Goal: Task Accomplishment & Management: Complete application form

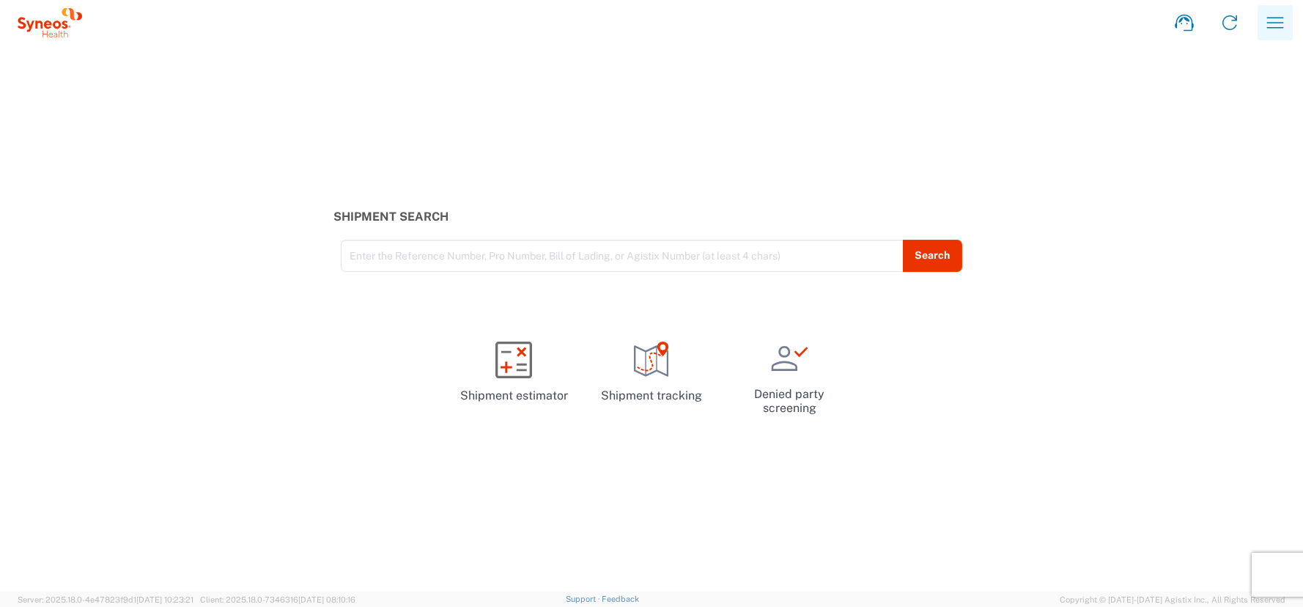
click at [1277, 20] on icon "button" at bounding box center [1274, 22] width 23 height 23
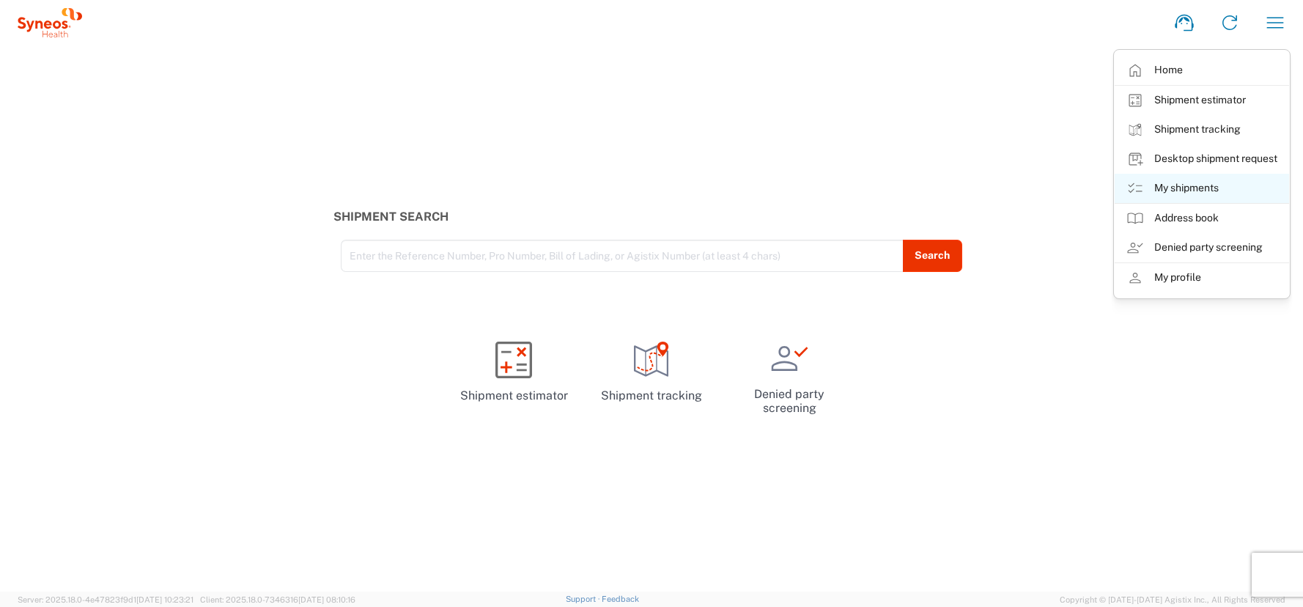
click at [1174, 186] on link "My shipments" at bounding box center [1202, 188] width 174 height 29
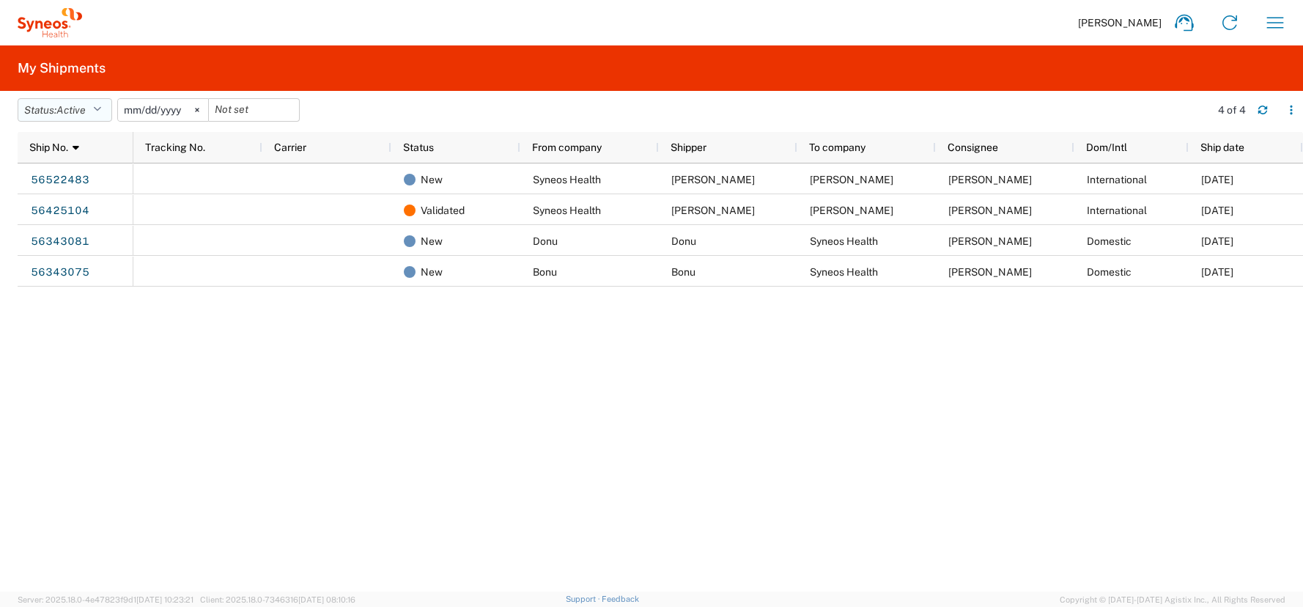
click at [101, 111] on icon "button" at bounding box center [97, 110] width 8 height 10
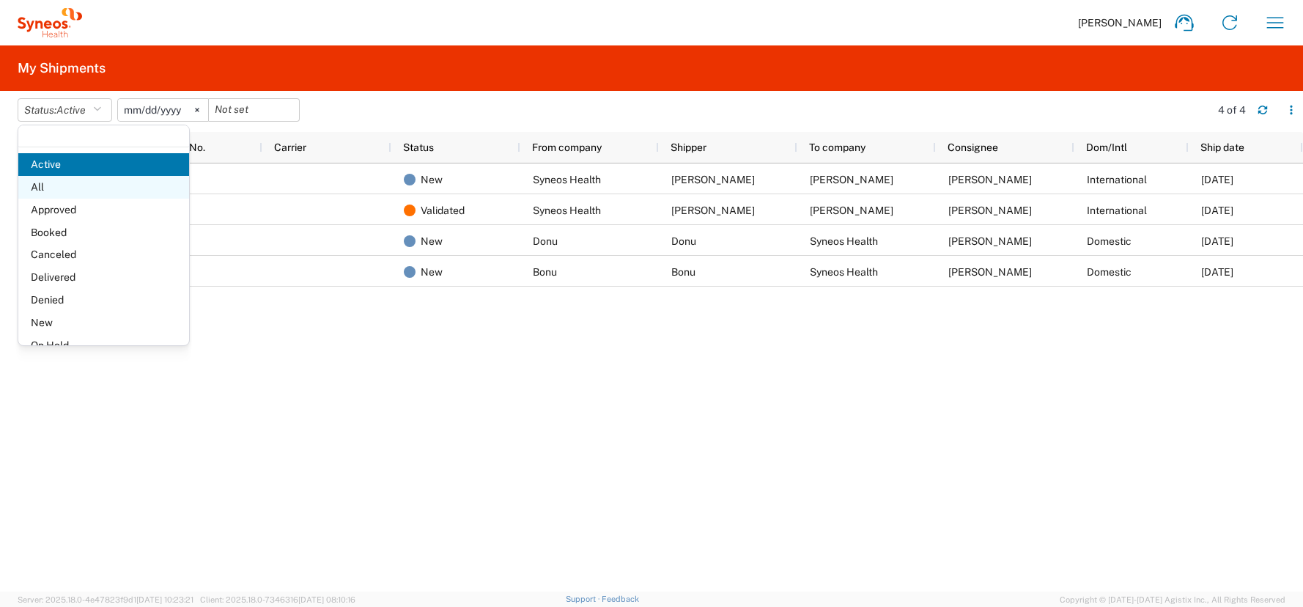
click at [38, 186] on span "All" at bounding box center [103, 187] width 171 height 23
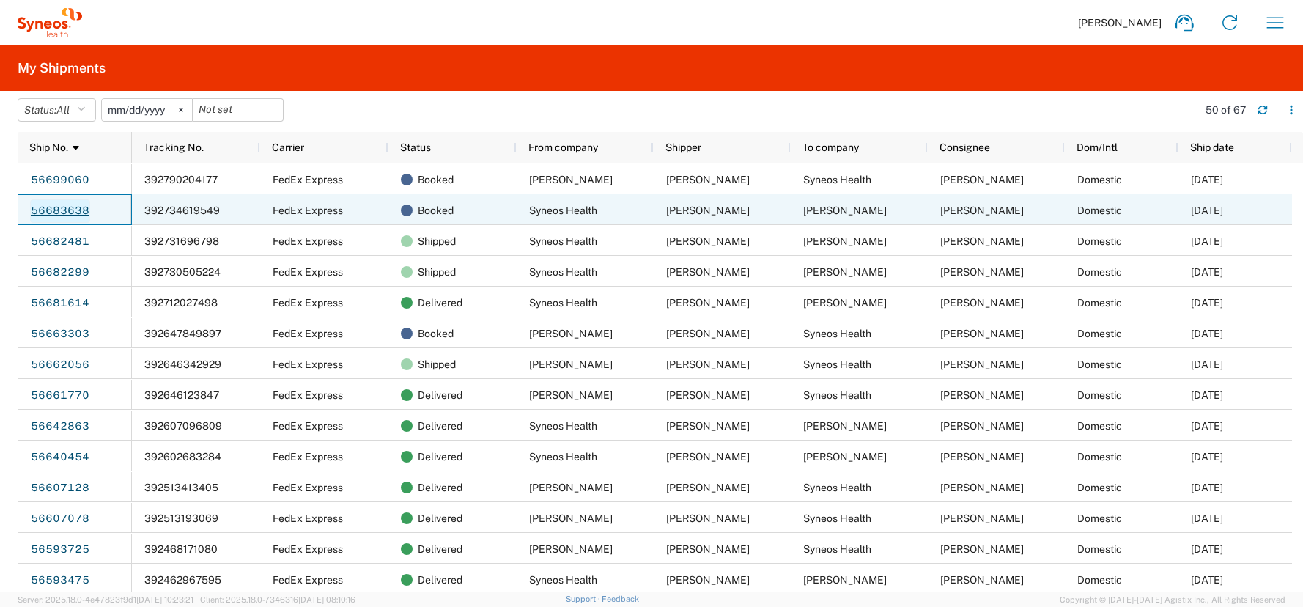
click at [62, 211] on link "56683638" at bounding box center [60, 210] width 60 height 23
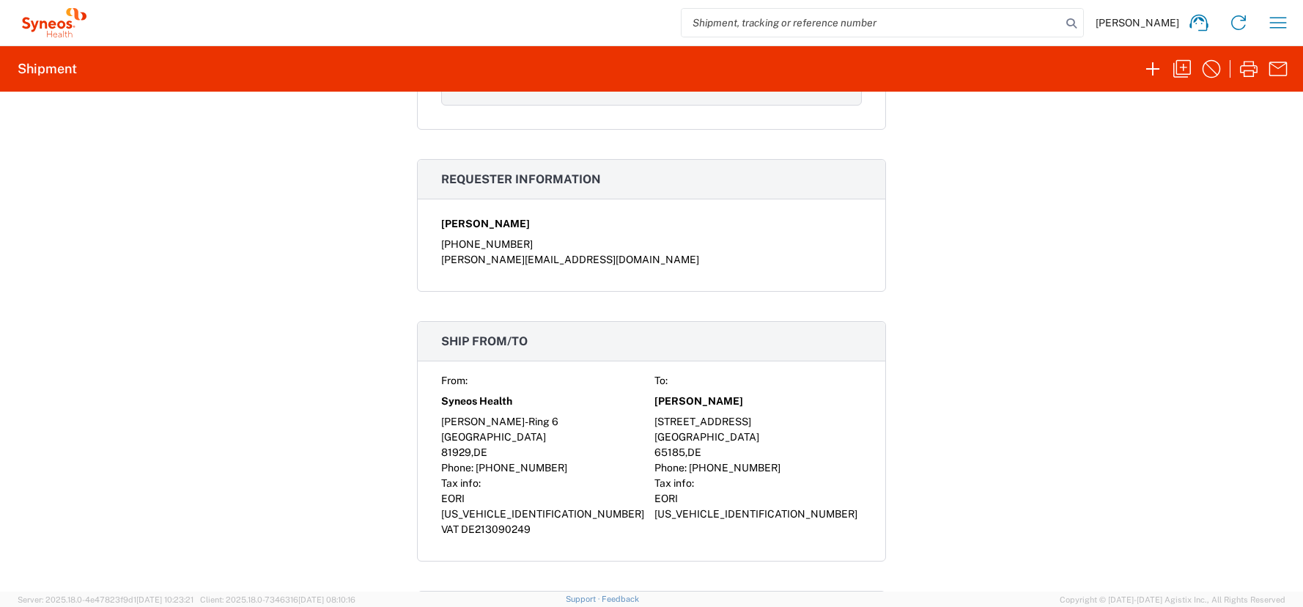
scroll to position [748, 0]
drag, startPoint x: 747, startPoint y: 400, endPoint x: 649, endPoint y: 405, distance: 97.6
click at [654, 405] on div "[PERSON_NAME]" at bounding box center [757, 402] width 207 height 26
copy span "[PERSON_NAME]"
click at [1183, 64] on icon "button" at bounding box center [1182, 69] width 18 height 18
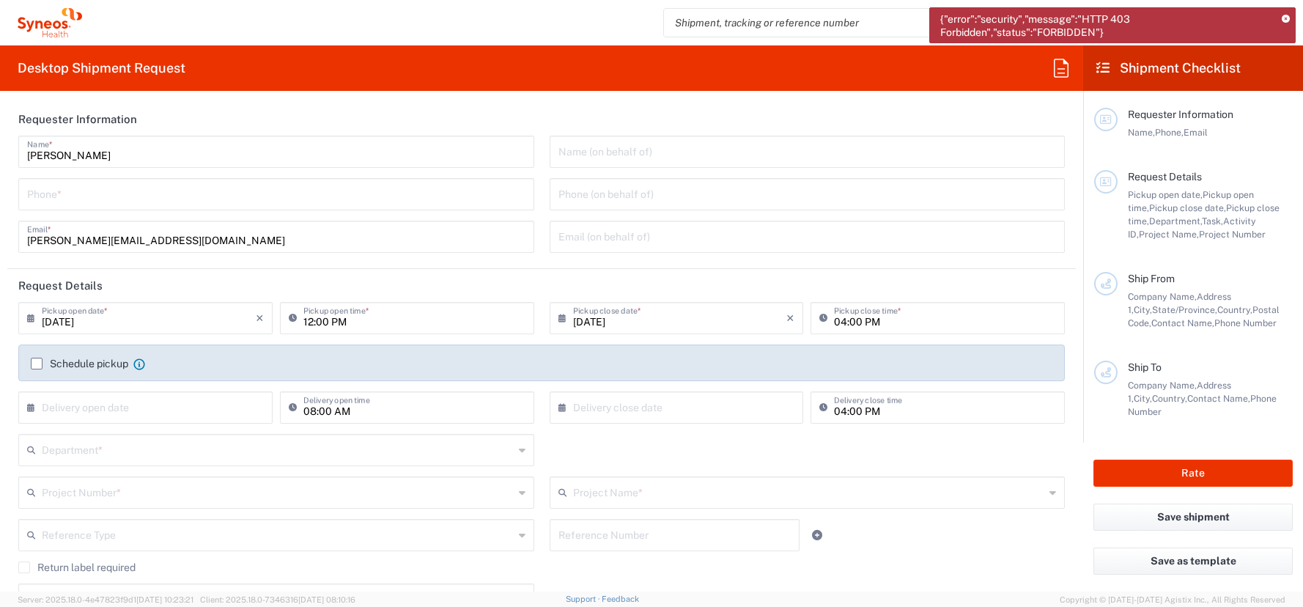
type input "[GEOGRAPHIC_DATA]"
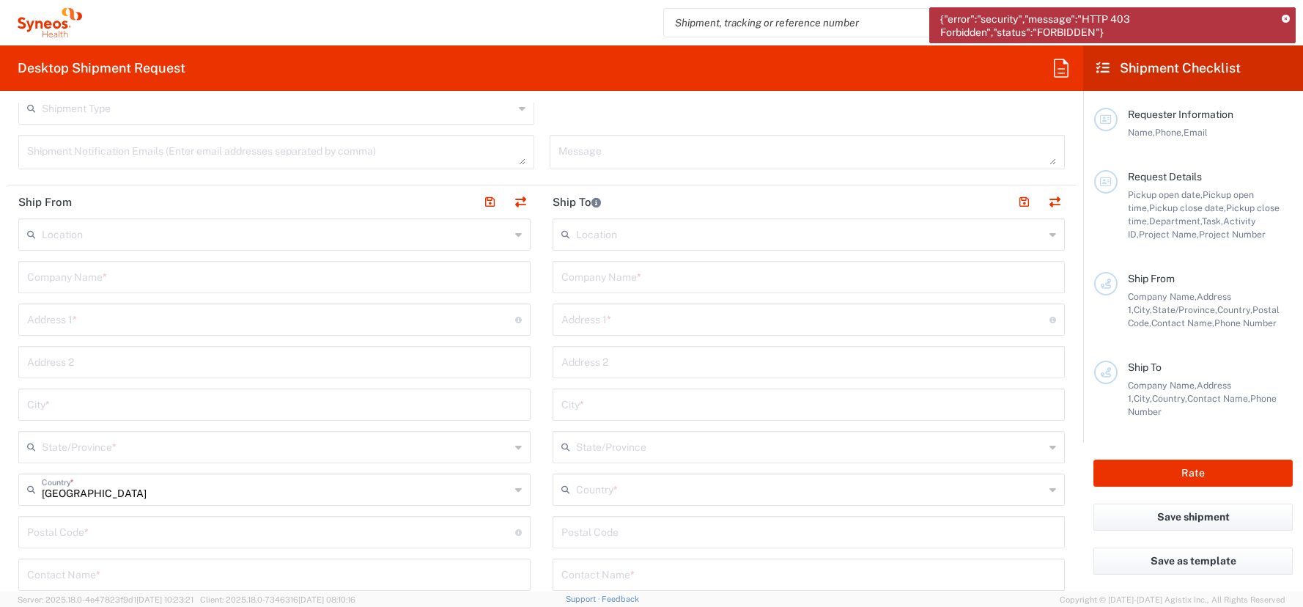
scroll to position [166, 0]
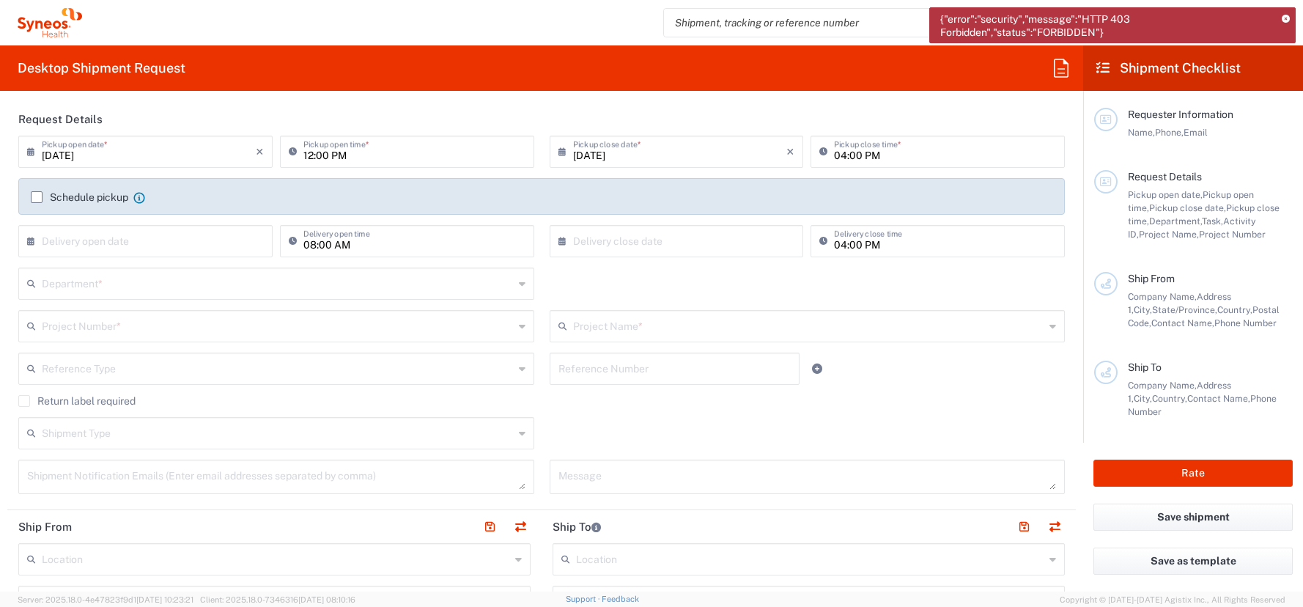
click at [1290, 20] on div "{"error":"security","message":"HTTP 403 Forbidden","status":"FORBIDDEN"}" at bounding box center [1112, 25] width 366 height 36
click at [1286, 21] on icon at bounding box center [1286, 19] width 8 height 8
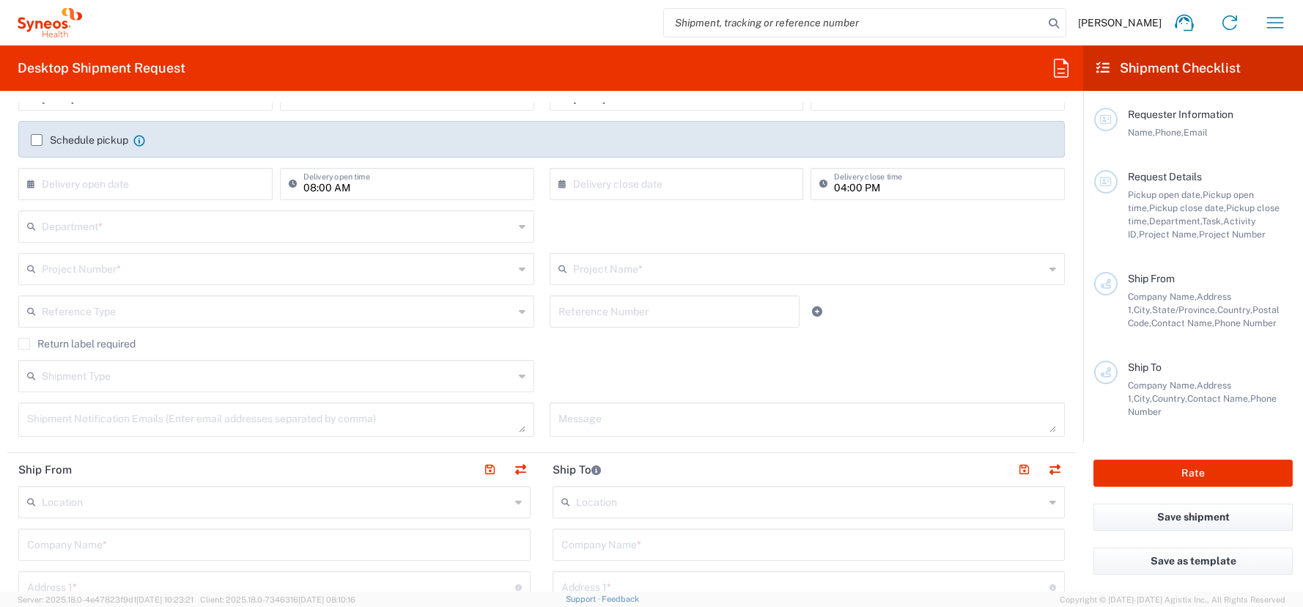
scroll to position [0, 0]
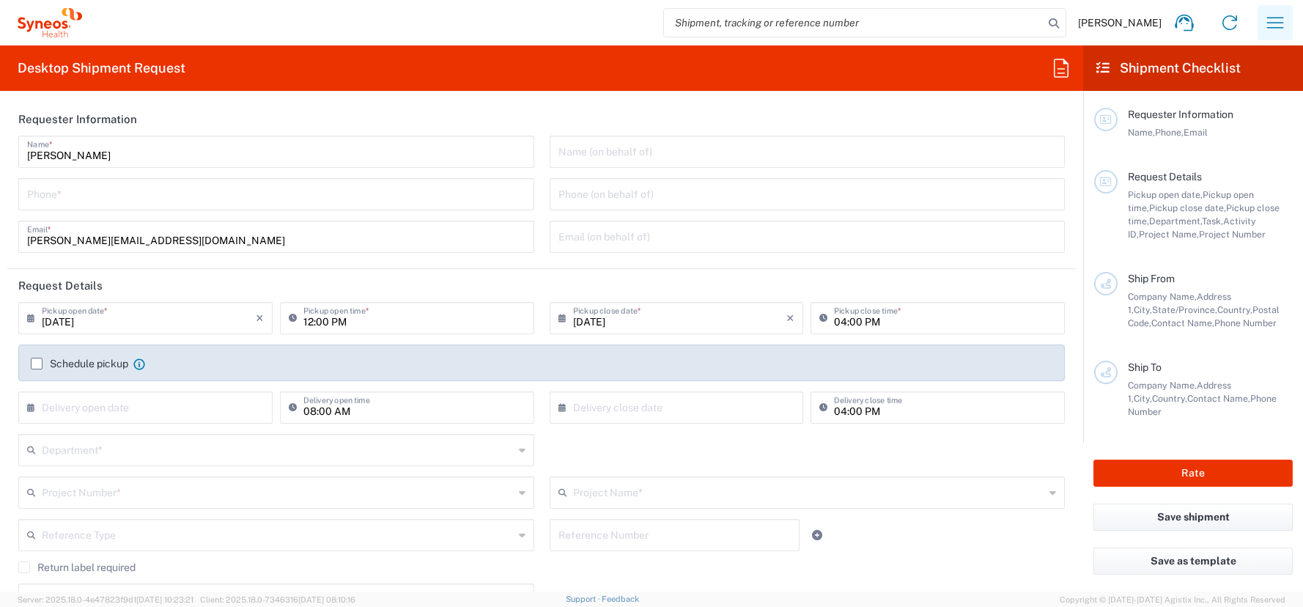
click at [1274, 23] on icon "button" at bounding box center [1274, 22] width 23 height 23
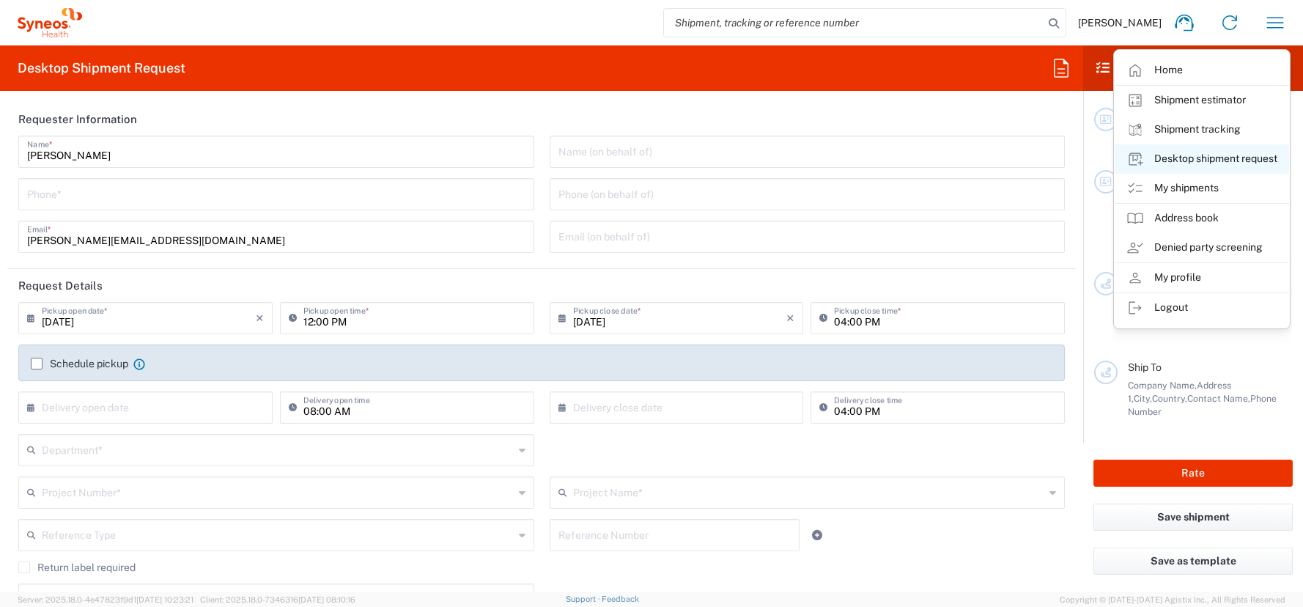
click at [1208, 158] on link "Desktop shipment request" at bounding box center [1202, 158] width 174 height 29
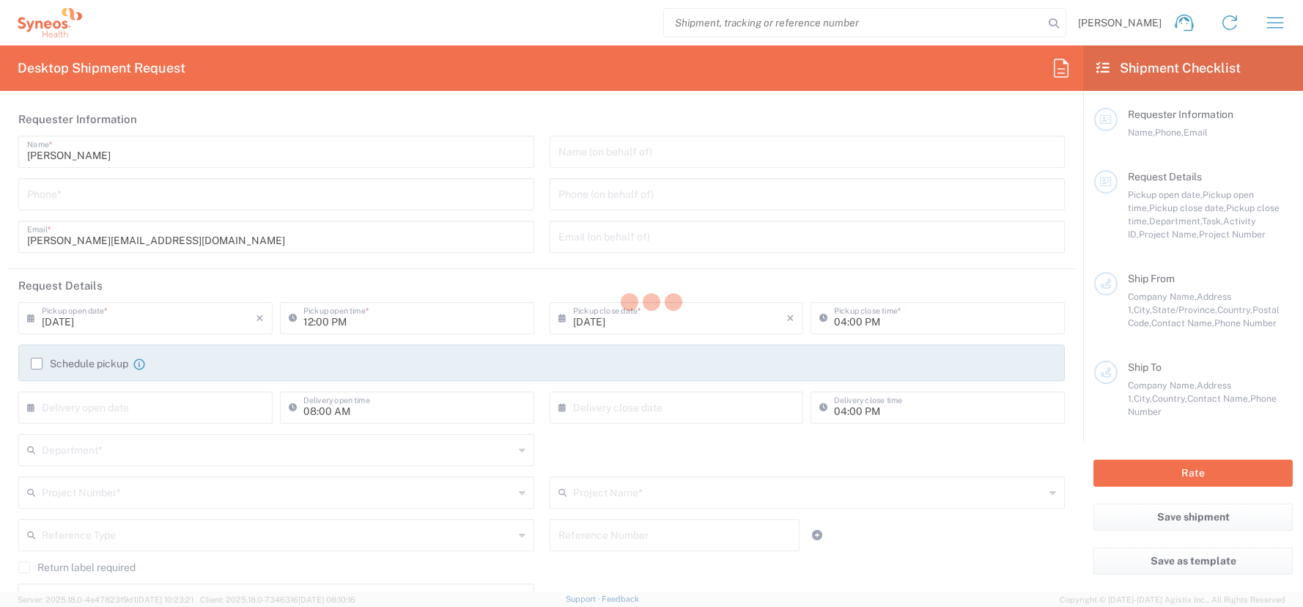
type input "Department"
type input "4510"
type input "Syneos Health Germany GMBH"
type input "Syneos Health"
type input "[PERSON_NAME]-Ring 6"
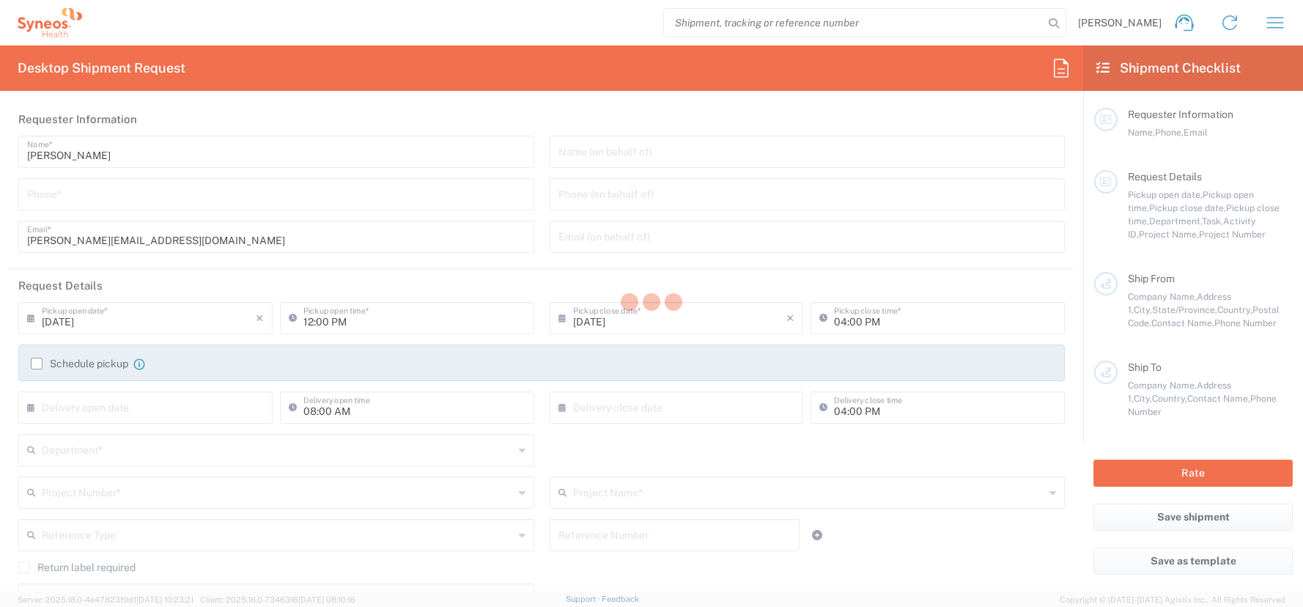
type input "Munchen"
type input "[GEOGRAPHIC_DATA]"
type input "81929"
type input "[PERSON_NAME]"
type input "[PERSON_NAME][EMAIL_ADDRESS][DOMAIN_NAME]"
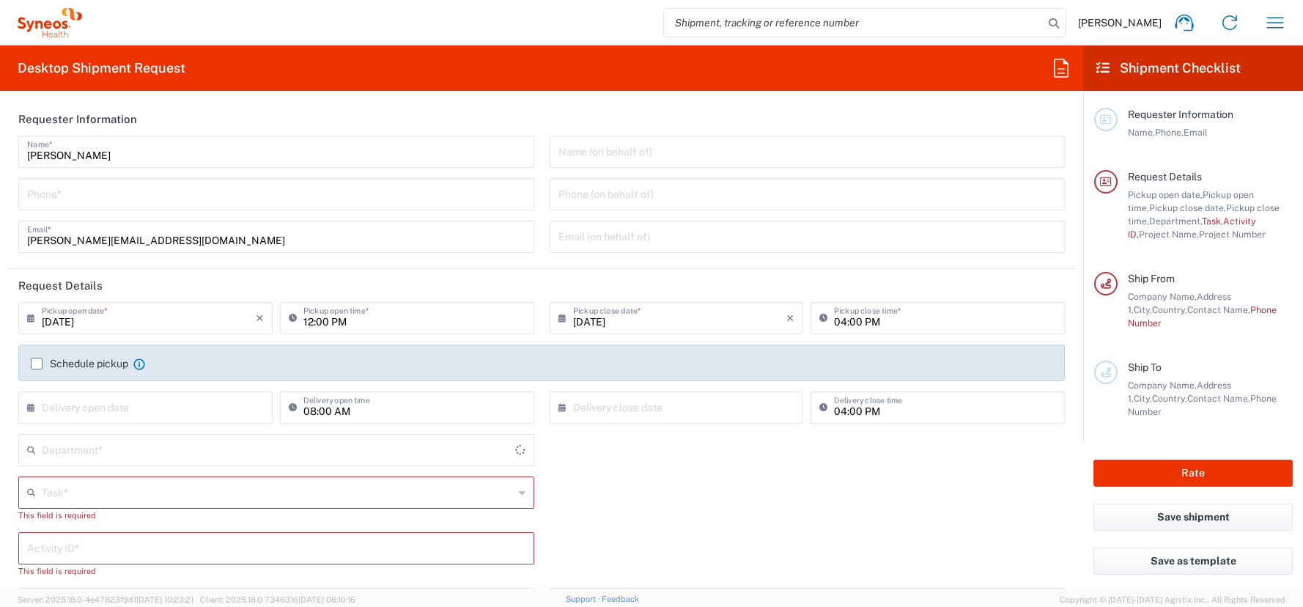
type input "4510"
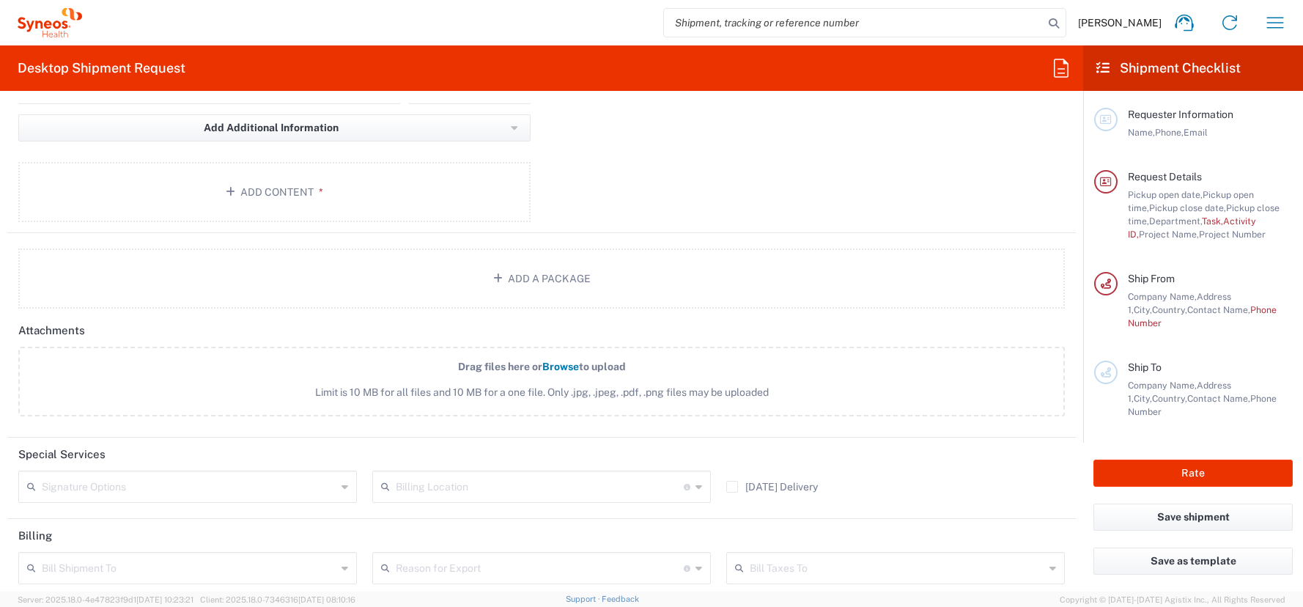
scroll to position [1156, 0]
